Goal: Transaction & Acquisition: Purchase product/service

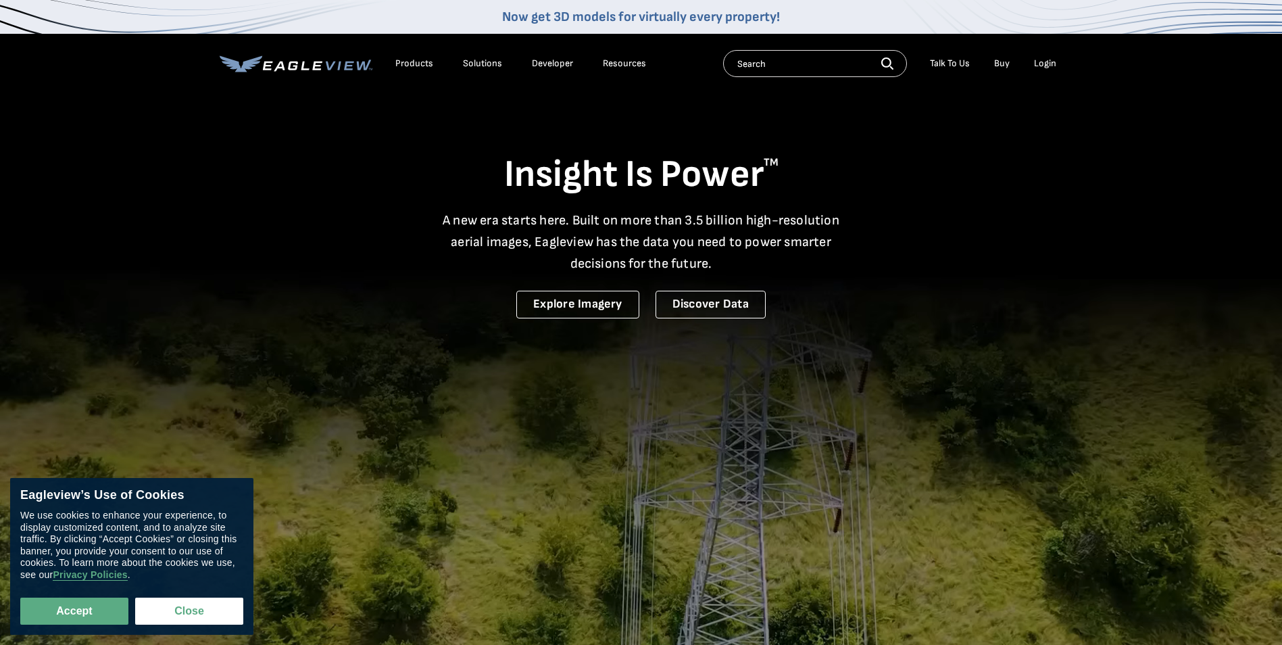
click at [1041, 60] on div "Login" at bounding box center [1045, 63] width 22 height 12
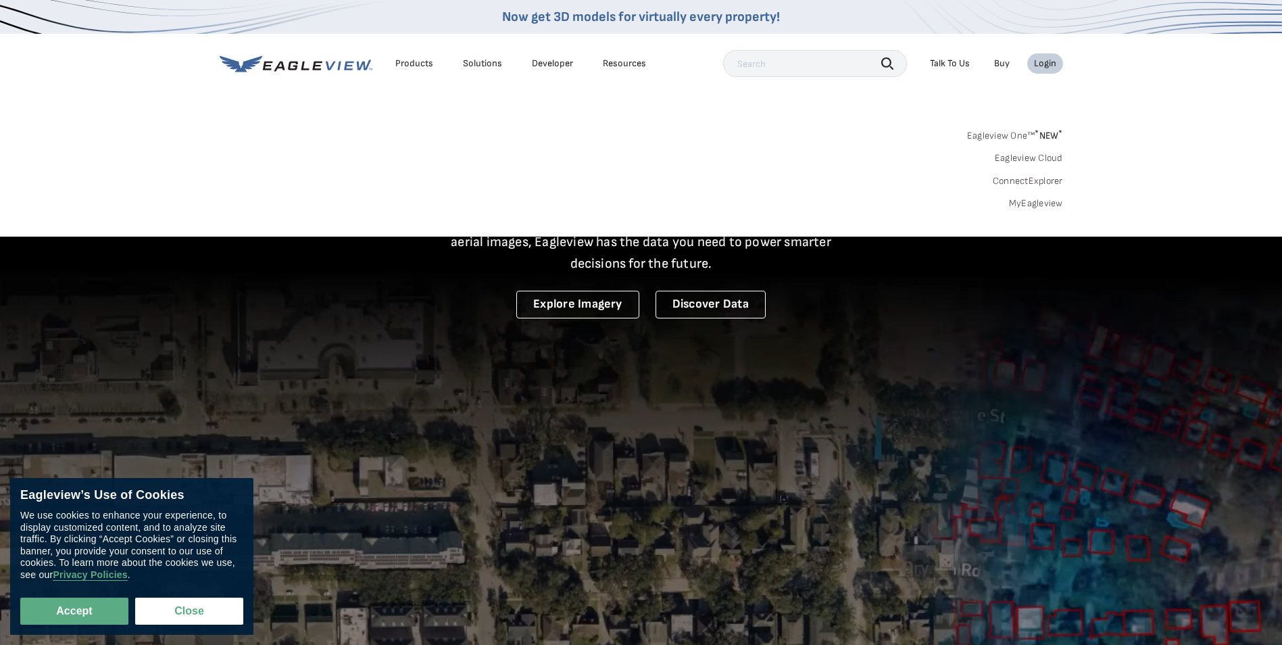
click at [1047, 201] on link "MyEagleview" at bounding box center [1036, 203] width 54 height 12
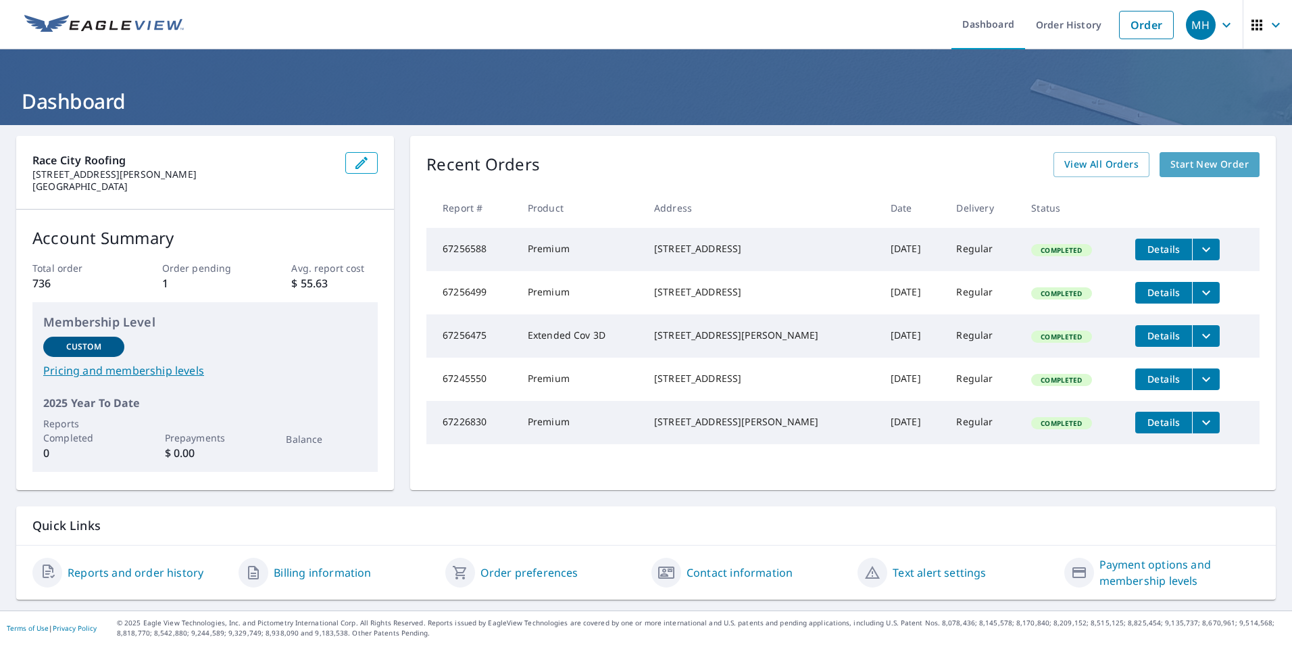
click at [1197, 159] on span "Start New Order" at bounding box center [1209, 164] width 78 height 17
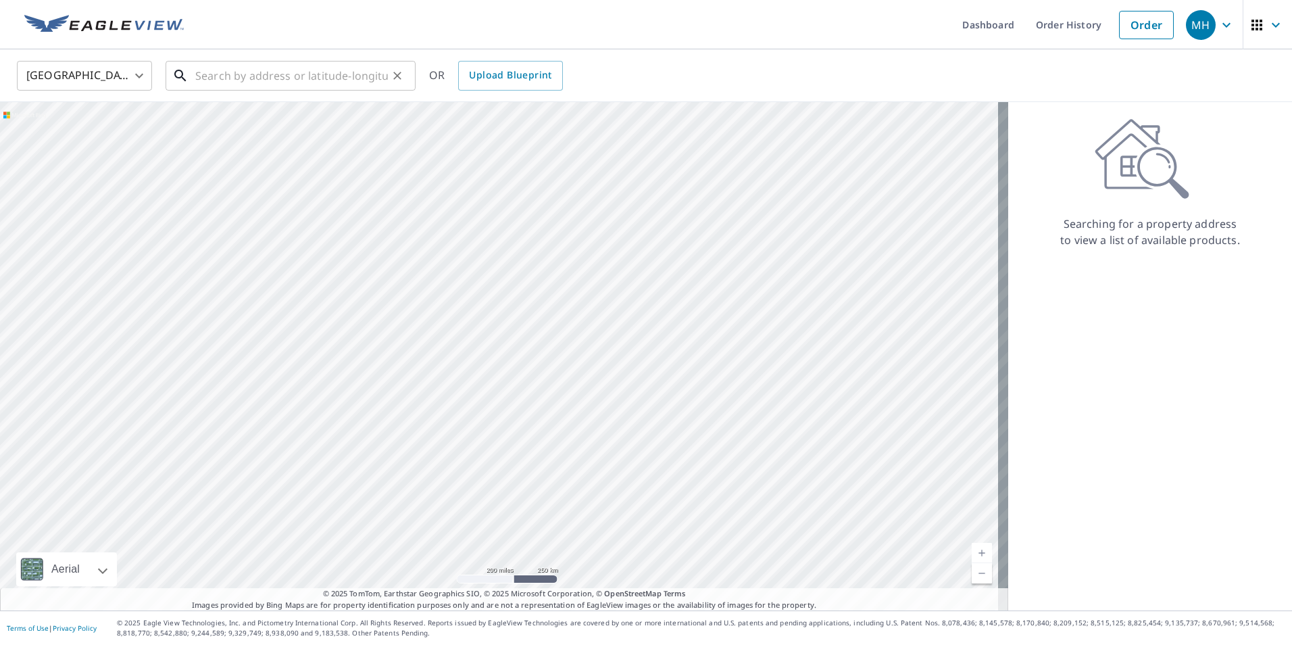
click at [290, 86] on input "text" at bounding box center [291, 76] width 193 height 38
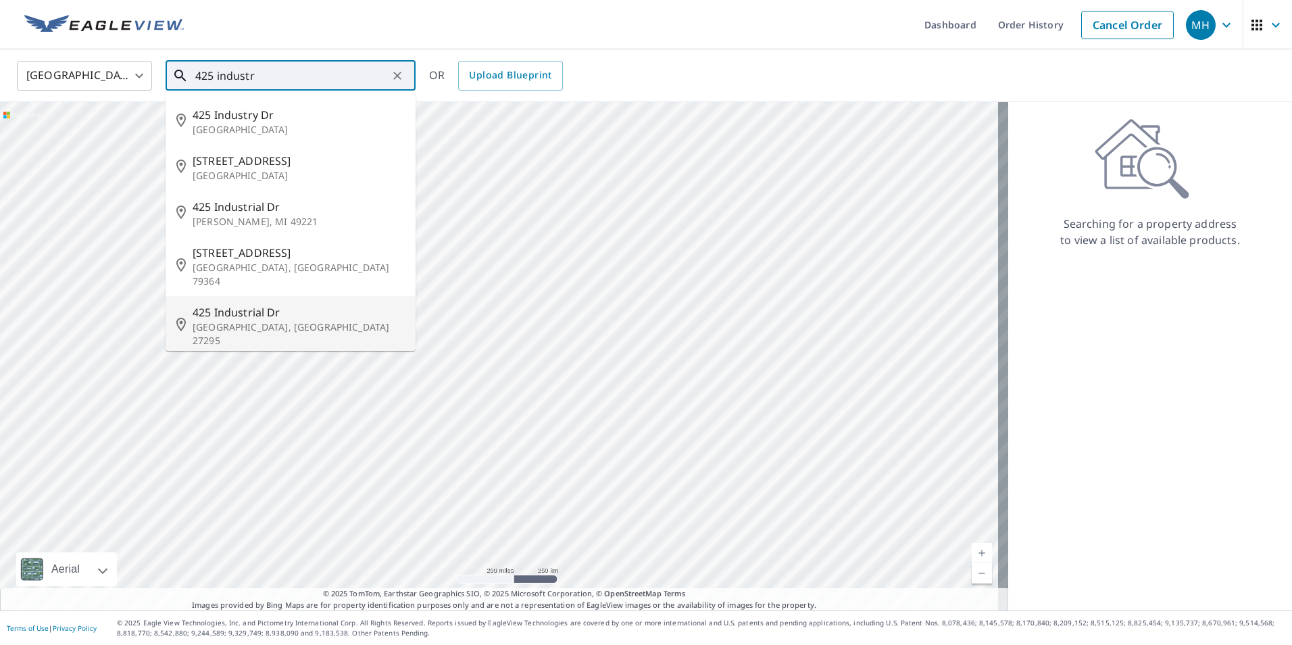
click at [224, 320] on p "[GEOGRAPHIC_DATA], [GEOGRAPHIC_DATA] 27295" at bounding box center [299, 333] width 212 height 27
type input "[STREET_ADDRESS]"
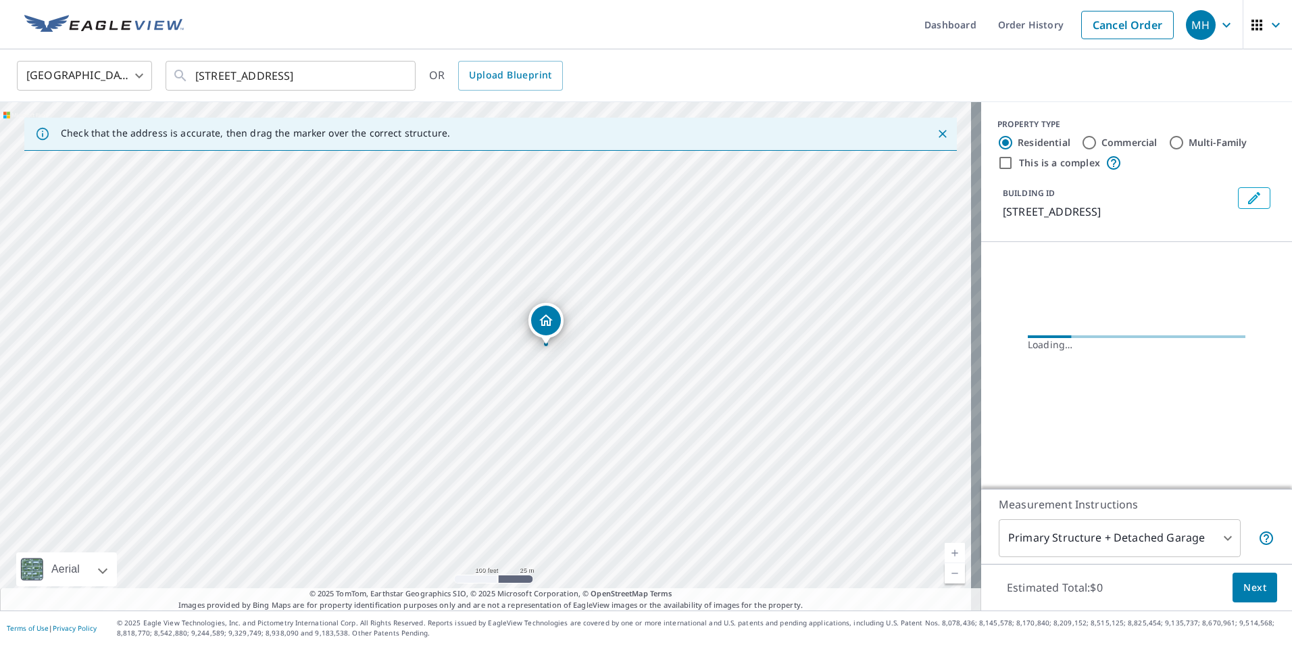
drag, startPoint x: 468, startPoint y: 328, endPoint x: 656, endPoint y: 330, distance: 187.9
click at [656, 330] on div "[STREET_ADDRESS]" at bounding box center [490, 356] width 981 height 508
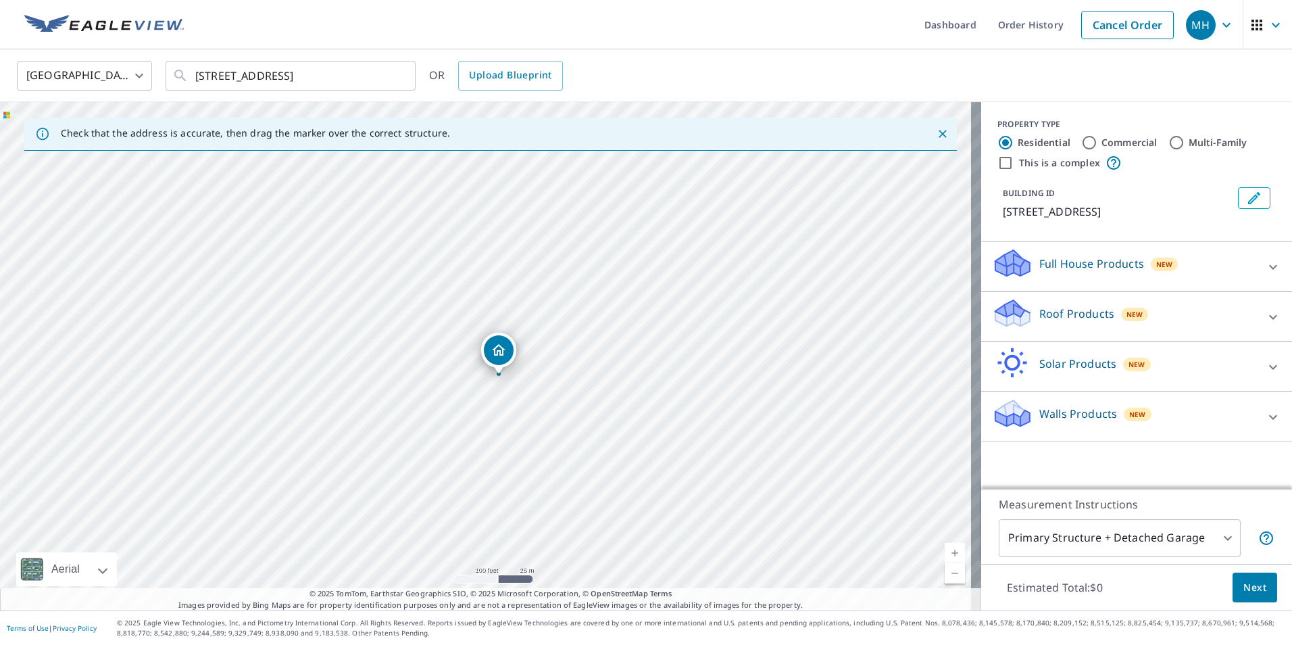
drag, startPoint x: 477, startPoint y: 327, endPoint x: 490, endPoint y: 347, distance: 24.0
click at [1089, 141] on div "Commercial" at bounding box center [1119, 142] width 76 height 16
click at [1081, 141] on input "Commercial" at bounding box center [1089, 142] width 16 height 16
radio input "true"
type input "4"
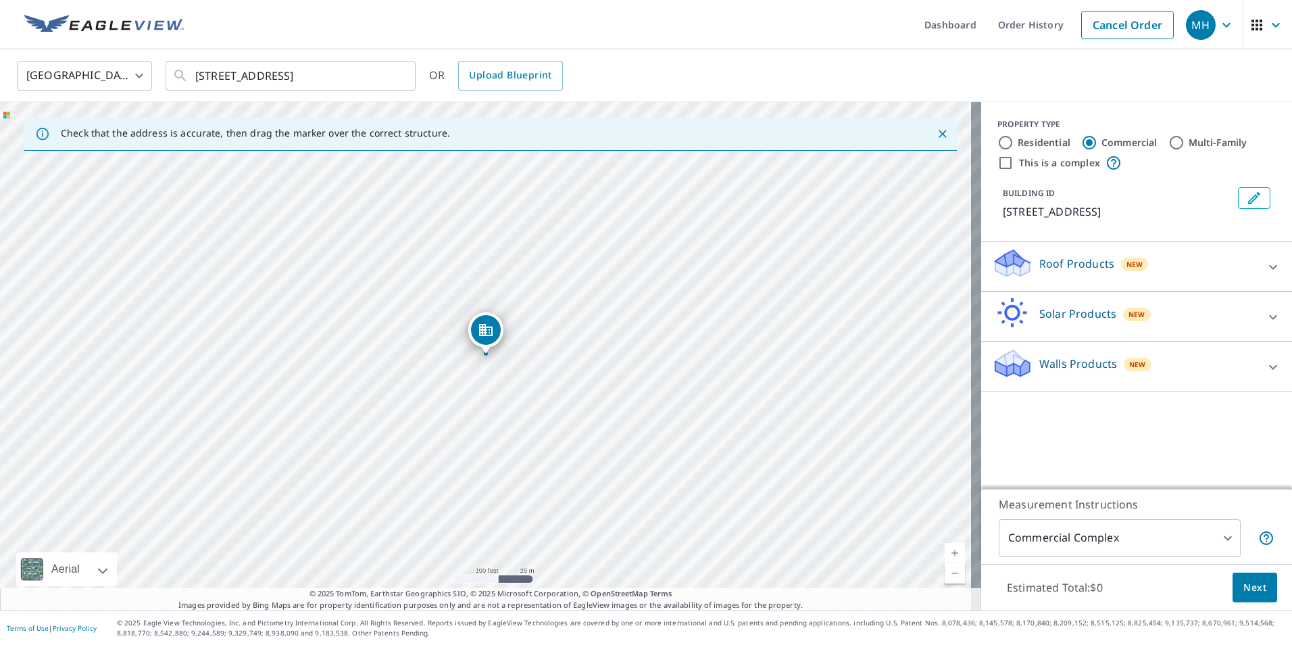
click at [1163, 275] on div "Roof Products New" at bounding box center [1124, 266] width 265 height 39
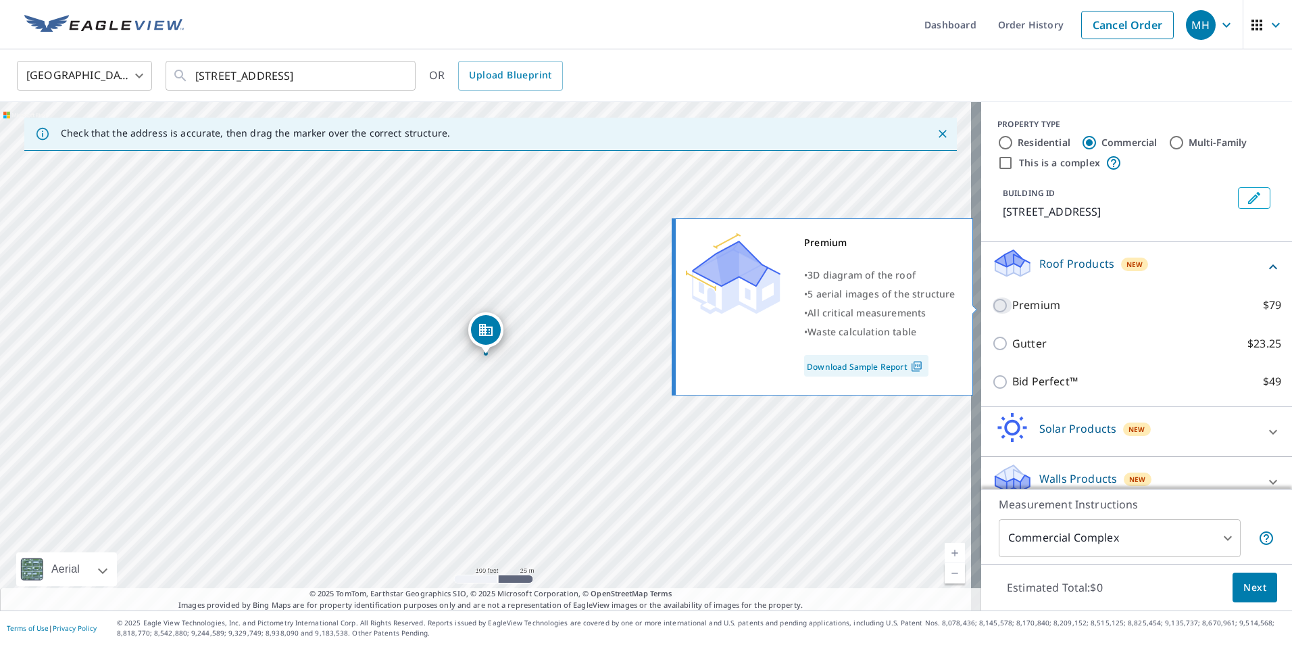
click at [992, 303] on input "Premium $79" at bounding box center [1002, 305] width 20 height 16
checkbox input "true"
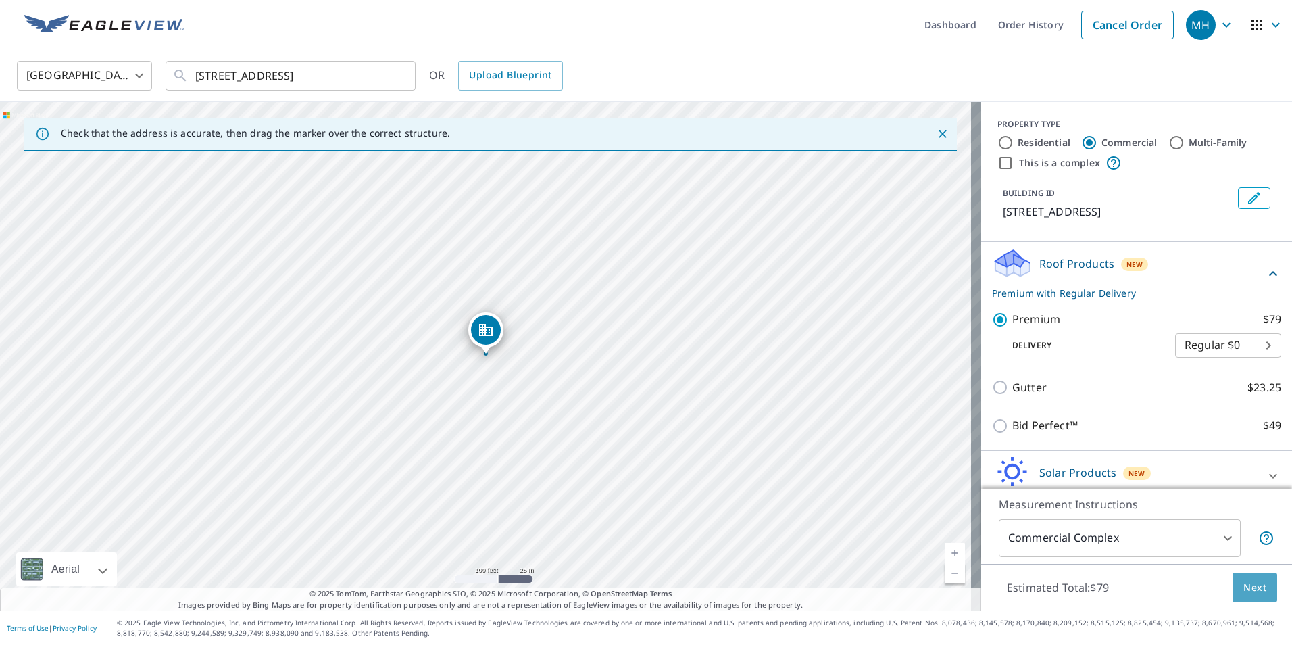
click at [1243, 589] on span "Next" at bounding box center [1254, 587] width 23 height 17
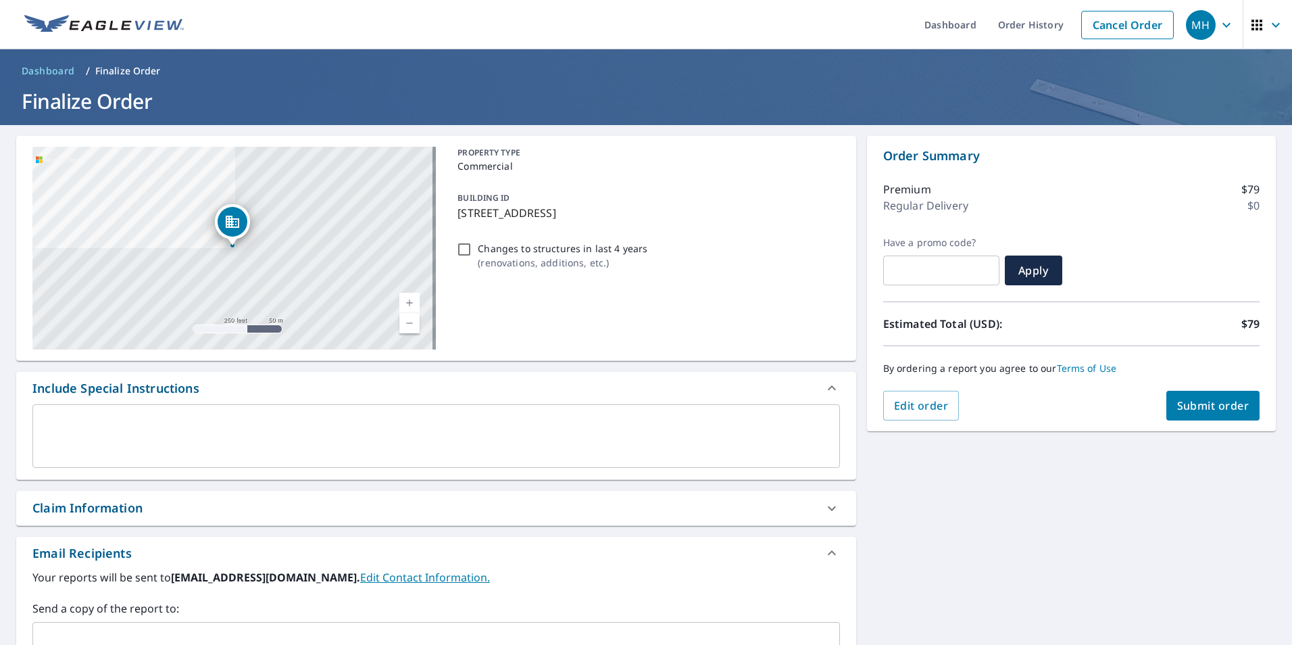
click at [1193, 410] on span "Submit order" at bounding box center [1213, 405] width 72 height 15
